Goal: Task Accomplishment & Management: Complete application form

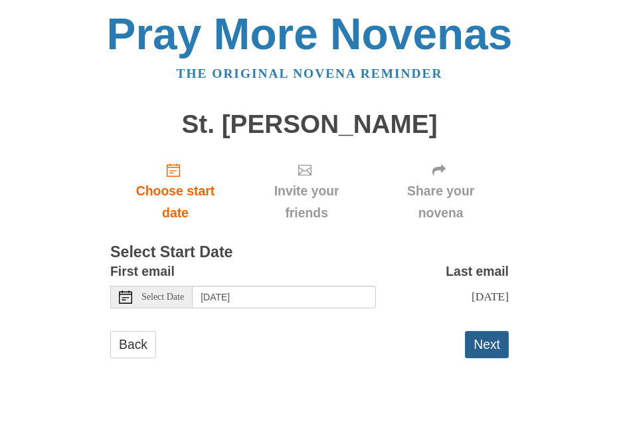
click at [486, 345] on button "Next" at bounding box center [487, 344] width 44 height 27
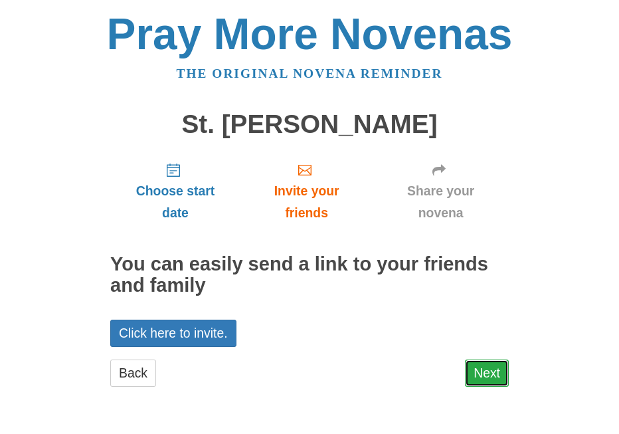
click at [490, 371] on link "Next" at bounding box center [487, 372] width 44 height 27
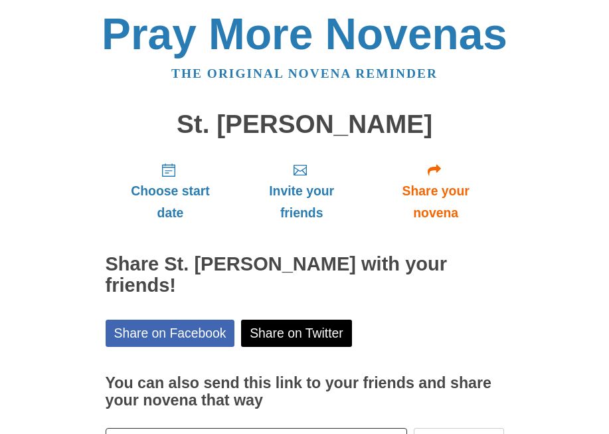
scroll to position [66, 0]
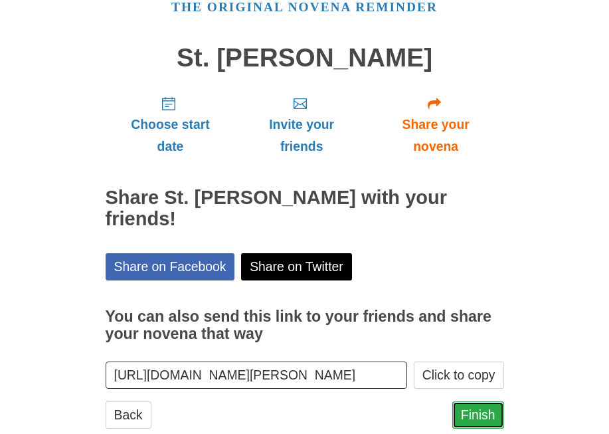
click at [478, 417] on link "Finish" at bounding box center [478, 414] width 52 height 27
